Goal: Information Seeking & Learning: Learn about a topic

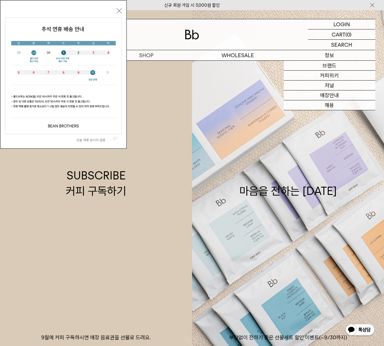
click at [326, 53] on p "정보" at bounding box center [330, 55] width 92 height 10
click at [324, 104] on link "채용" at bounding box center [330, 105] width 92 height 10
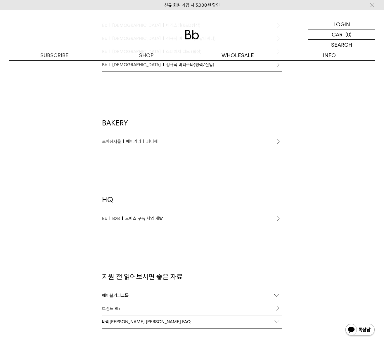
scroll to position [496, 0]
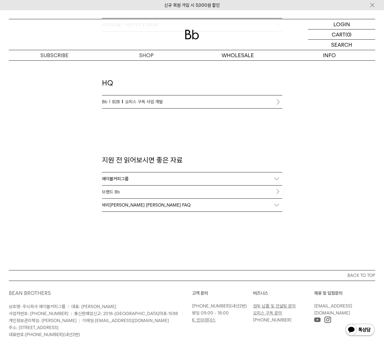
click at [114, 191] on link "브랜드 Bb" at bounding box center [192, 192] width 180 height 13
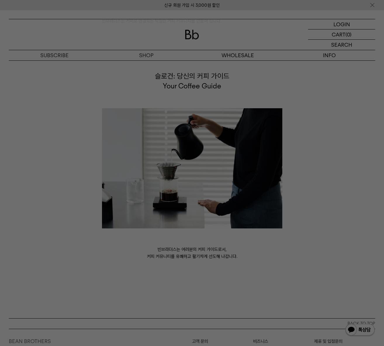
scroll to position [1460, 0]
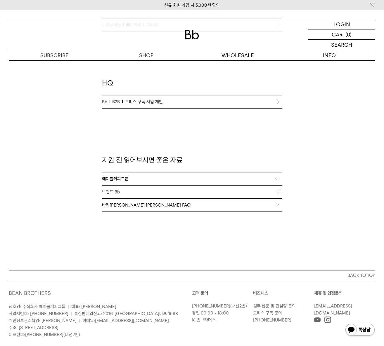
click at [257, 177] on div "에이블커피그룹" at bounding box center [192, 179] width 180 height 13
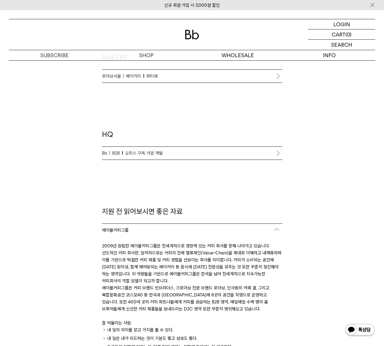
scroll to position [438, 0]
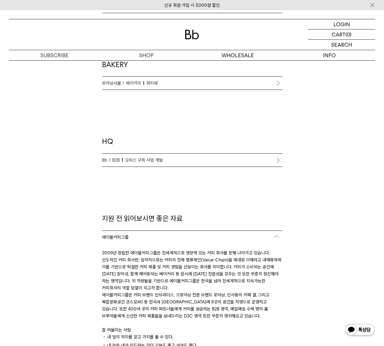
click at [268, 155] on link "Bb B2B 오피스 구독 사업 개발" at bounding box center [192, 160] width 180 height 13
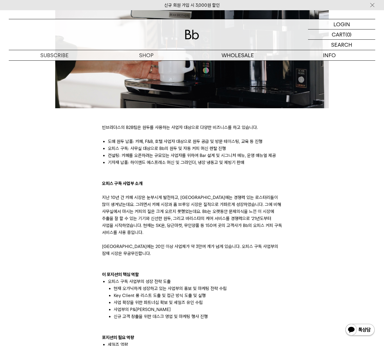
click at [265, 160] on li "기자재 납품: 하이엔드 에스프레소 머신 및 그라인더, 냉장 냉동고 및 제빙기 판매" at bounding box center [195, 162] width 174 height 7
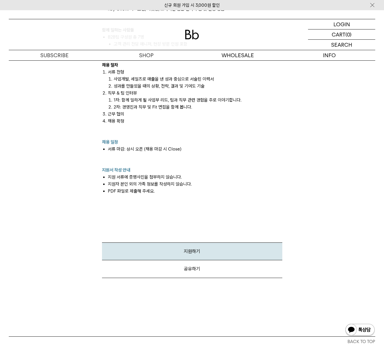
scroll to position [555, 0]
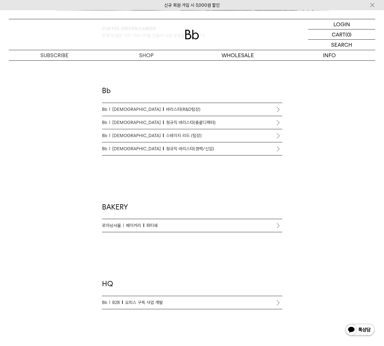
scroll to position [292, 0]
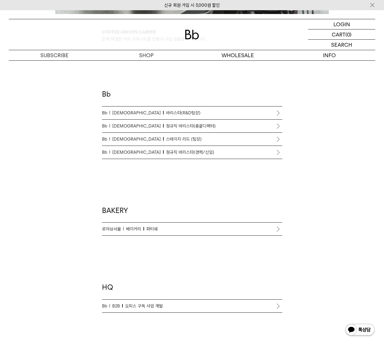
click at [147, 230] on span "파티쉐" at bounding box center [151, 229] width 11 height 7
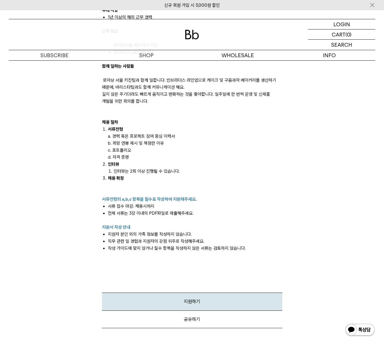
scroll to position [438, 0]
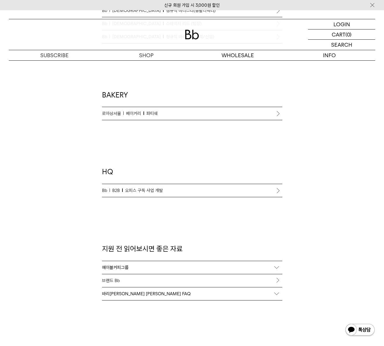
scroll to position [398, 0]
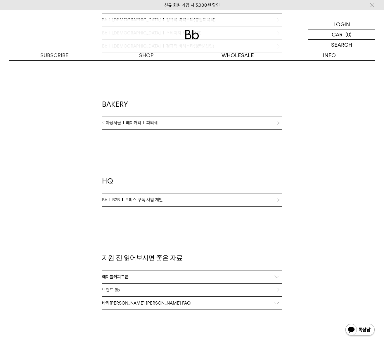
click at [162, 201] on p "Bb B2B 오피스 구독 사업 개발" at bounding box center [192, 199] width 180 height 7
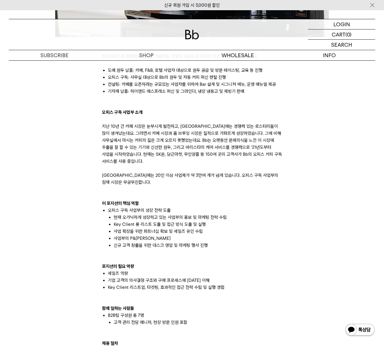
scroll to position [263, 0]
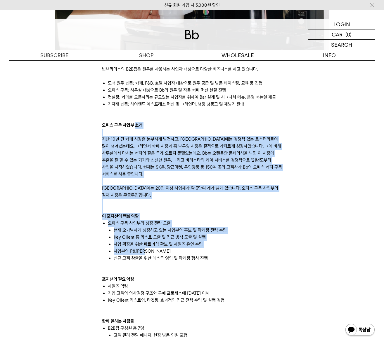
drag, startPoint x: 136, startPoint y: 128, endPoint x: 342, endPoint y: 246, distance: 237.1
click at [342, 246] on div "빈브라더스의 B2B팀은 원두를 사용하는 사업자 대상으로 다양한 비즈니스를 하고 있습니다. 도매 원두 납품: 카페, F&B, 호텔 사업자 대상으…" at bounding box center [192, 219] width 372 height 702
click at [214, 156] on p "지난 10년 간 카페 시장은 눈부시게 발전하고, [GEOGRAPHIC_DATA]에는 경쟁력 있는 로스터리들이 많이 생겨났는데요. 그러면서 카페…" at bounding box center [192, 167] width 180 height 63
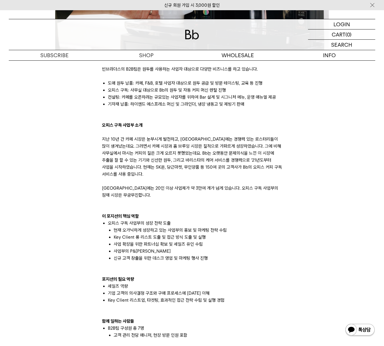
click at [157, 156] on p "지난 10년 간 카페 시장은 눈부시게 발전하고, [GEOGRAPHIC_DATA]에는 경쟁력 있는 로스터리들이 많이 생겨났는데요. 그러면서 카페…" at bounding box center [192, 167] width 180 height 63
click at [126, 130] on p at bounding box center [192, 132] width 180 height 7
click at [126, 127] on b "오피스 구독 사업부 소개" at bounding box center [122, 125] width 41 height 5
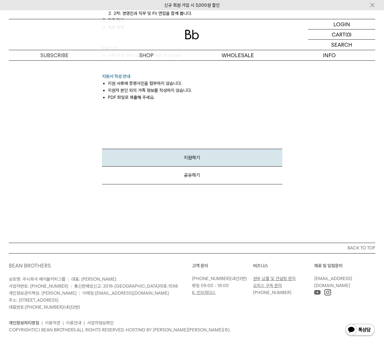
scroll to position [648, 0]
drag, startPoint x: 20, startPoint y: 293, endPoint x: 119, endPoint y: 295, distance: 98.1
click at [119, 295] on p "상호명: 주식회사 에이블커피그룹 | 대표: [PERSON_NAME] 사업자번호: [PHONE_NUMBER] | 통신판매업신고: 2016-[GE…" at bounding box center [100, 293] width 183 height 35
